Goal: Navigation & Orientation: Go to known website

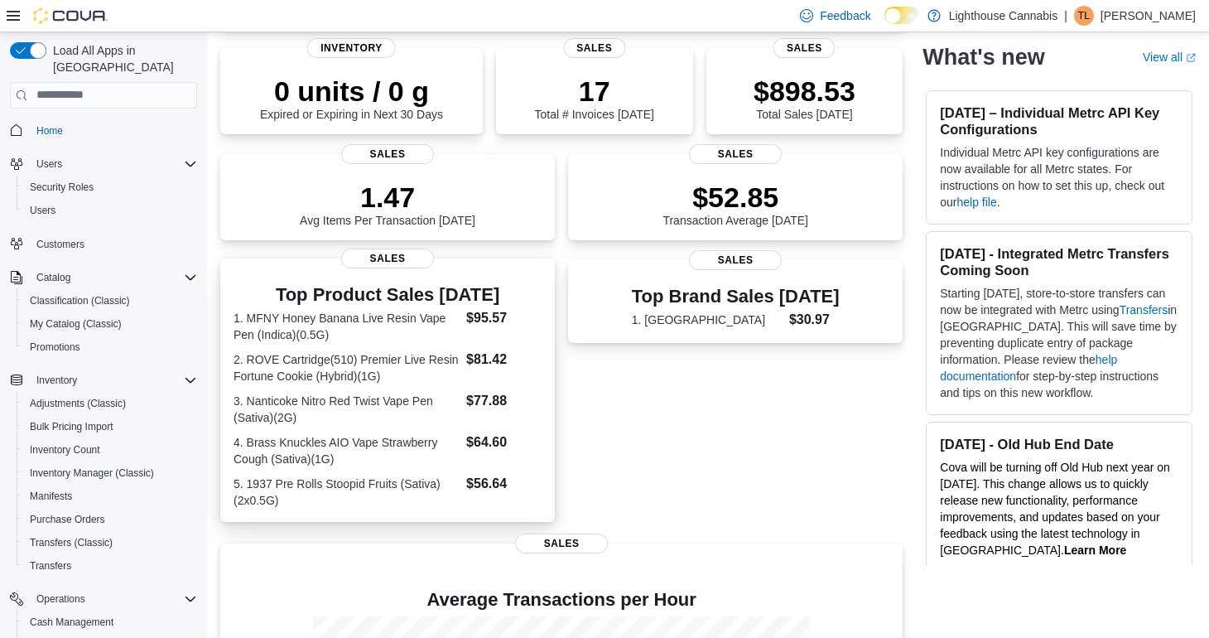
scroll to position [275, 0]
